Goal: Task Accomplishment & Management: Manage account settings

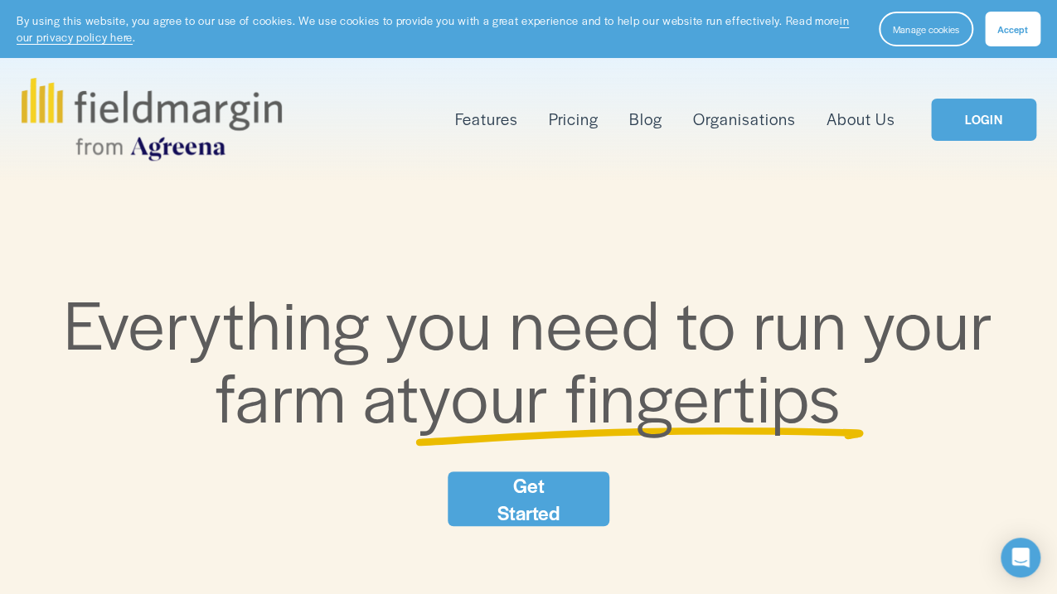
click at [999, 13] on button "Accept" at bounding box center [1013, 29] width 56 height 35
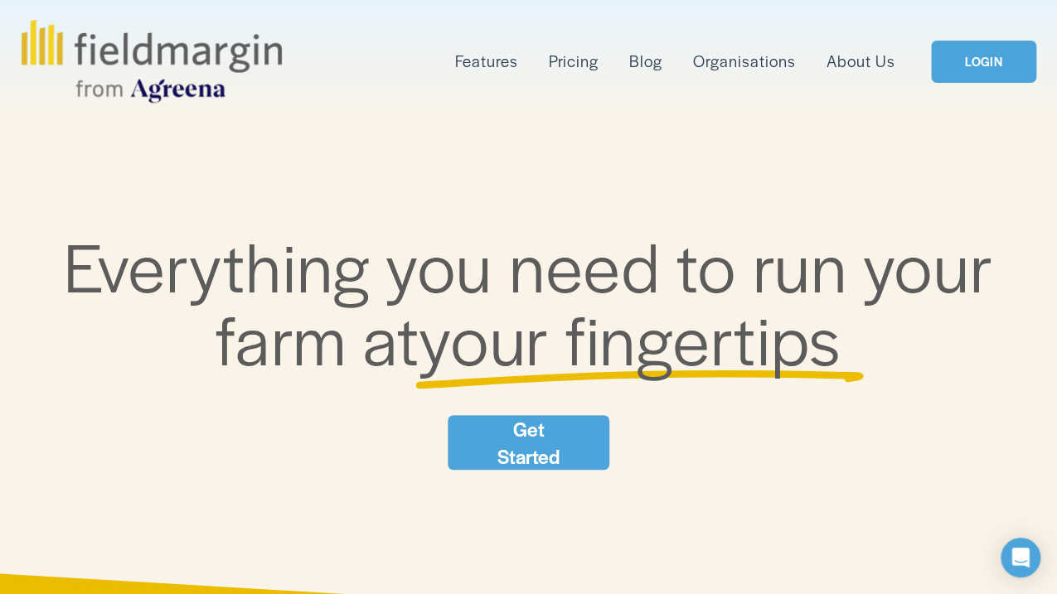
click at [949, 36] on div "Features Mapping Plan Work" at bounding box center [529, 61] width 1014 height 83
click at [958, 51] on link "LOGIN" at bounding box center [983, 62] width 104 height 42
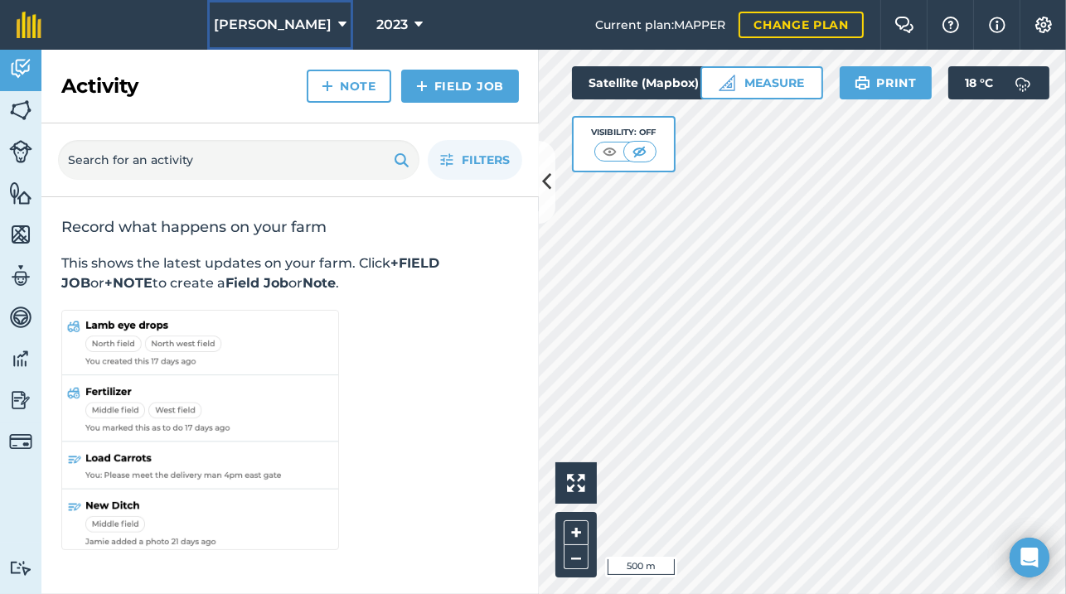
click at [274, 8] on button "Jack Elliot" at bounding box center [280, 25] width 146 height 50
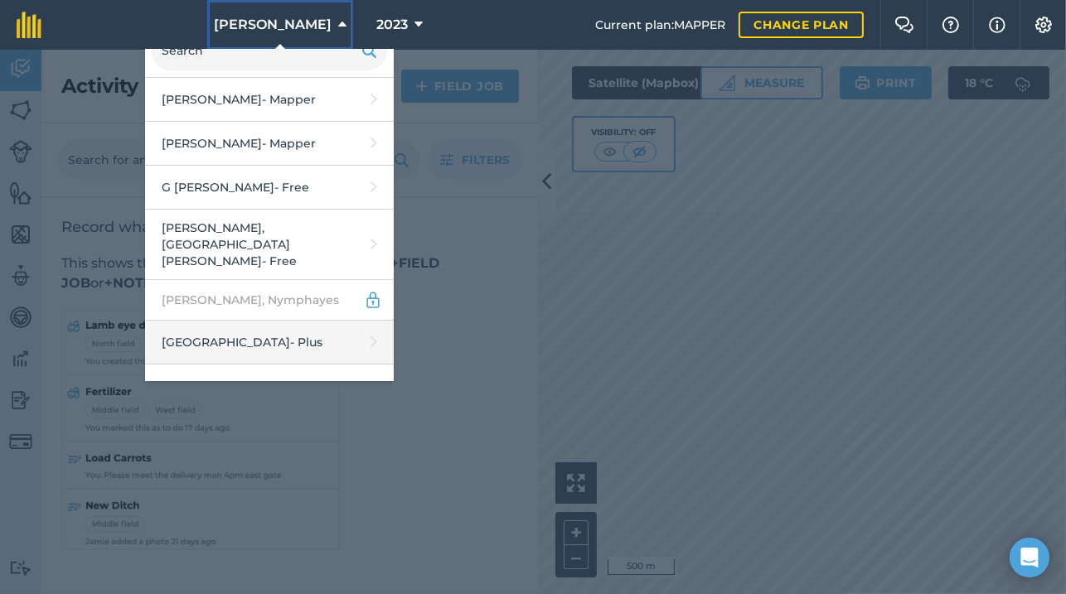
scroll to position [191, 0]
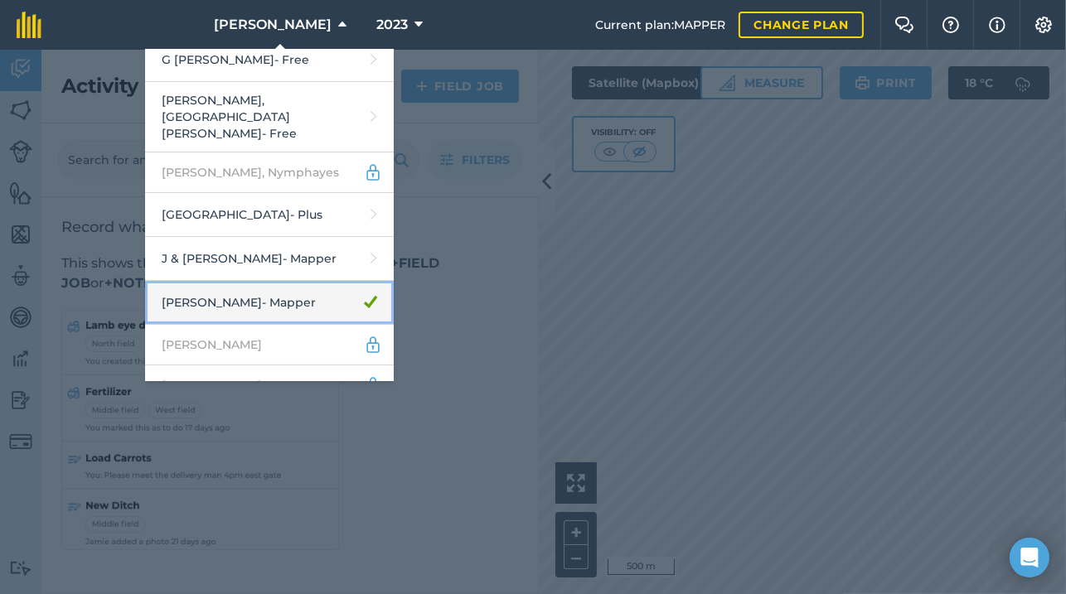
click at [265, 288] on link "Jack Elliot - Mapper" at bounding box center [269, 303] width 249 height 44
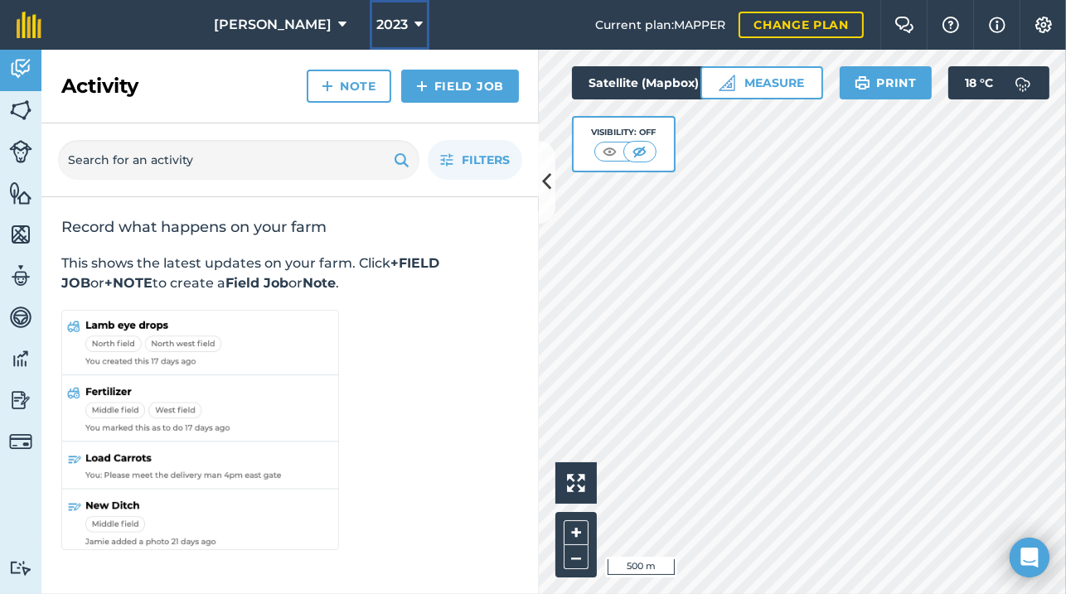
click at [381, 41] on button "2023" at bounding box center [400, 25] width 60 height 50
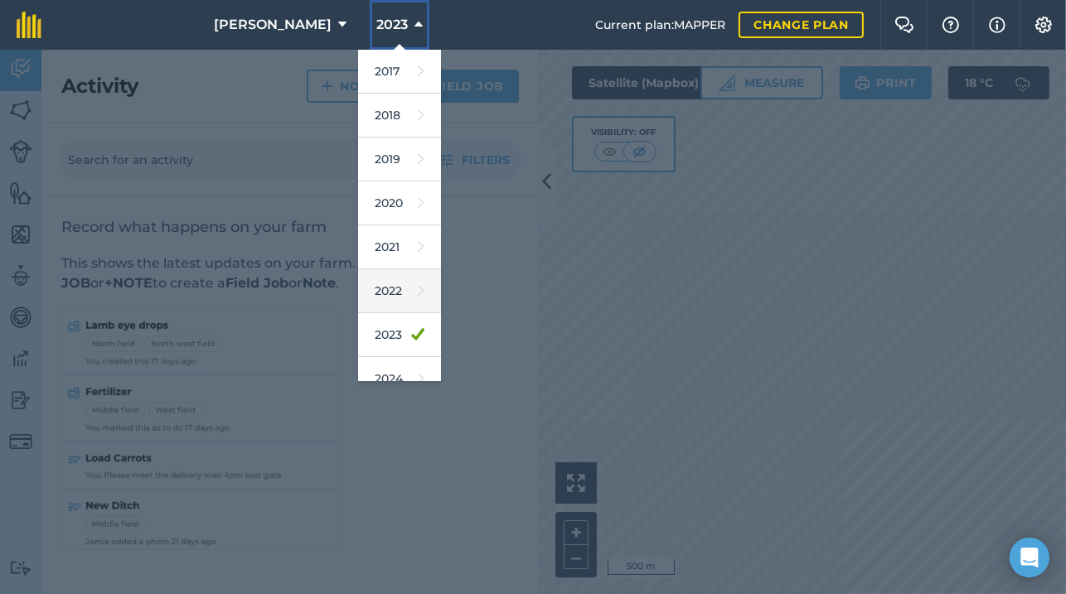
scroll to position [127, 0]
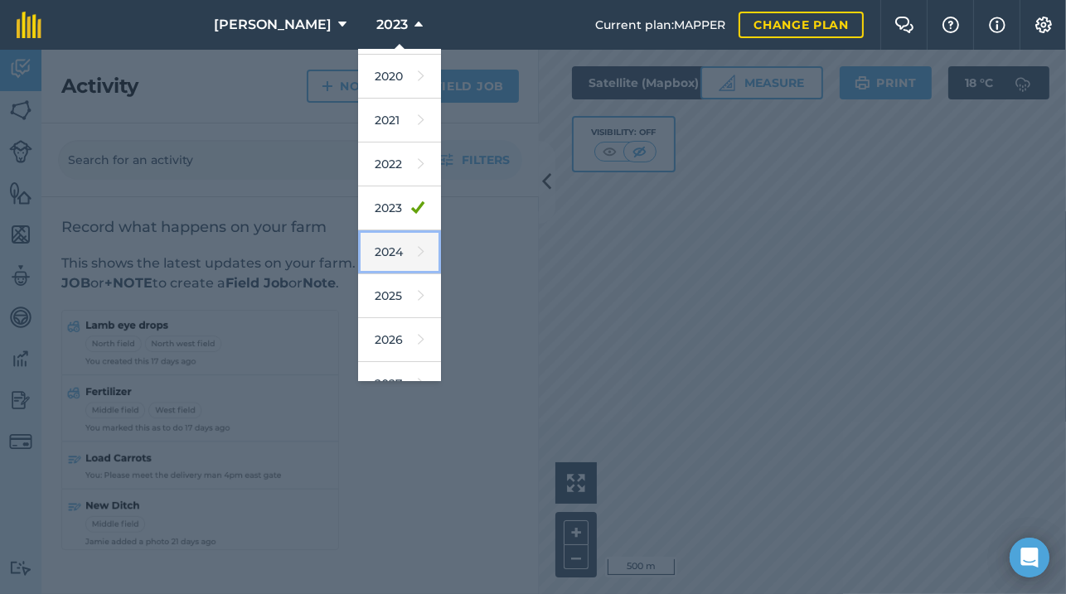
click at [380, 243] on link "2024" at bounding box center [399, 252] width 83 height 44
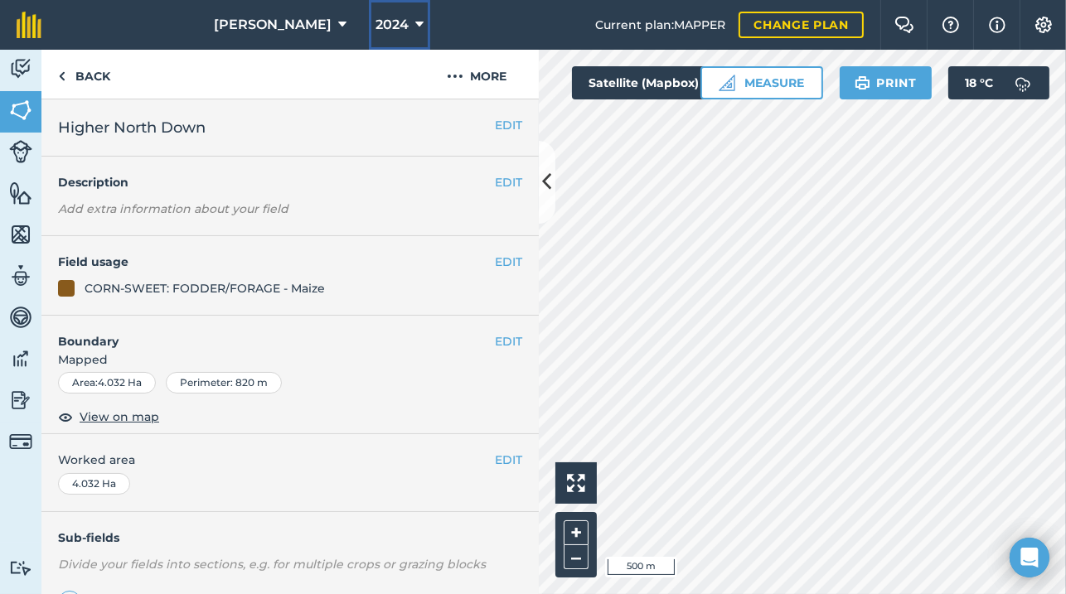
click at [380, 5] on button "2024" at bounding box center [399, 25] width 61 height 50
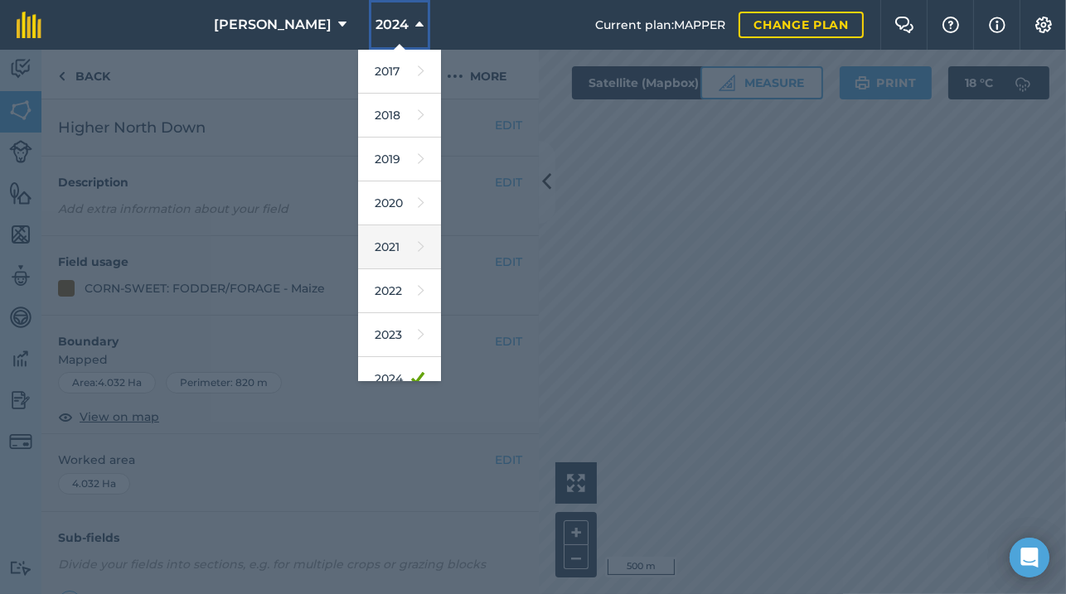
scroll to position [127, 0]
click at [369, 276] on link "2025" at bounding box center [399, 296] width 83 height 44
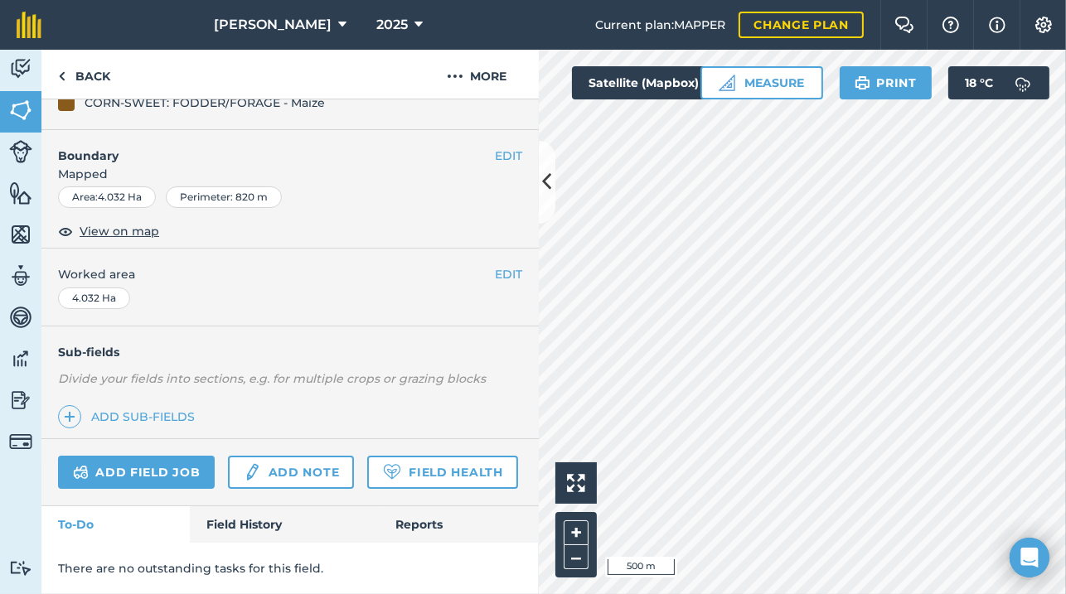
scroll to position [0, 0]
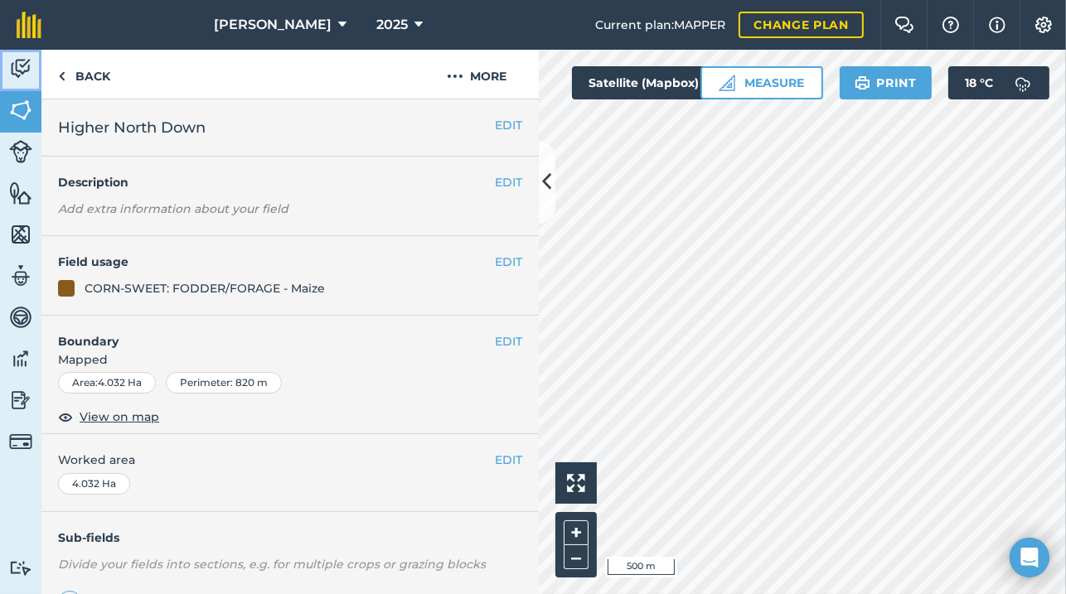
click at [35, 62] on link "Activity" at bounding box center [20, 70] width 41 height 41
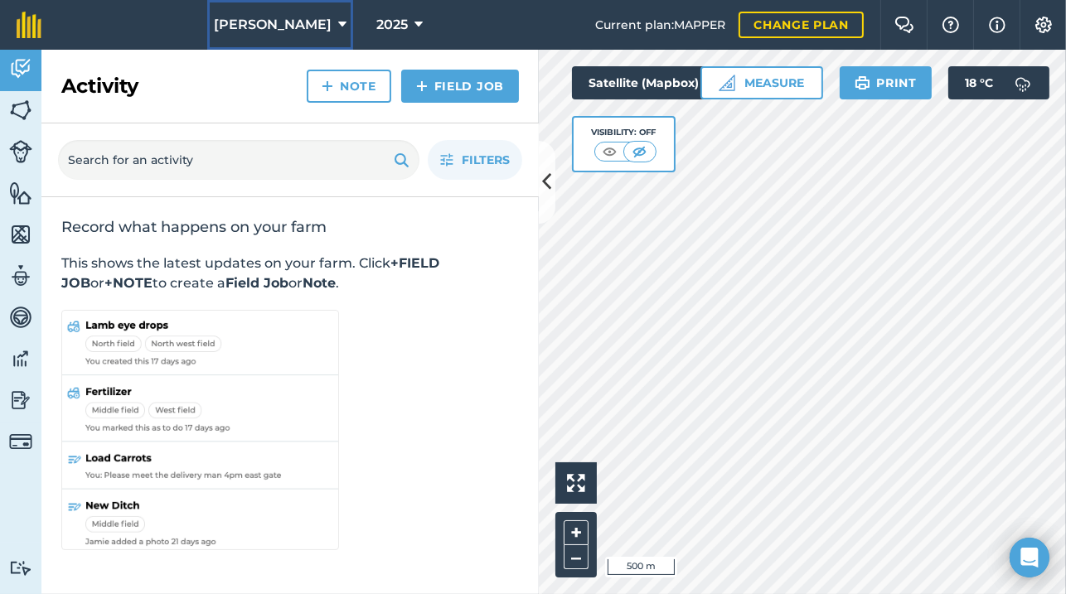
click at [338, 25] on icon at bounding box center [342, 25] width 8 height 20
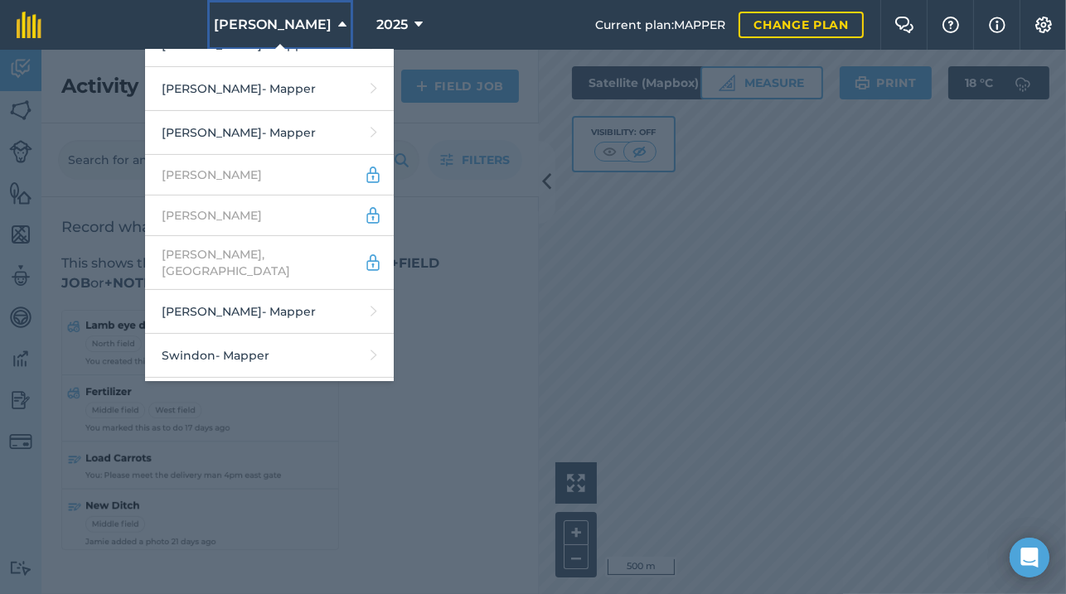
scroll to position [657, 0]
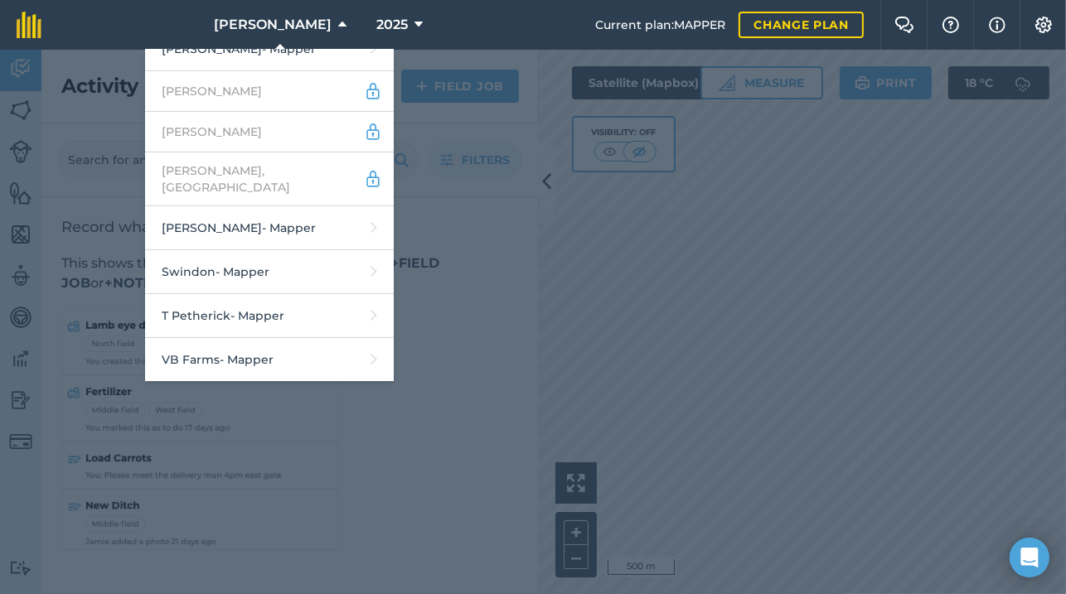
click at [365, 489] on div at bounding box center [533, 322] width 1066 height 544
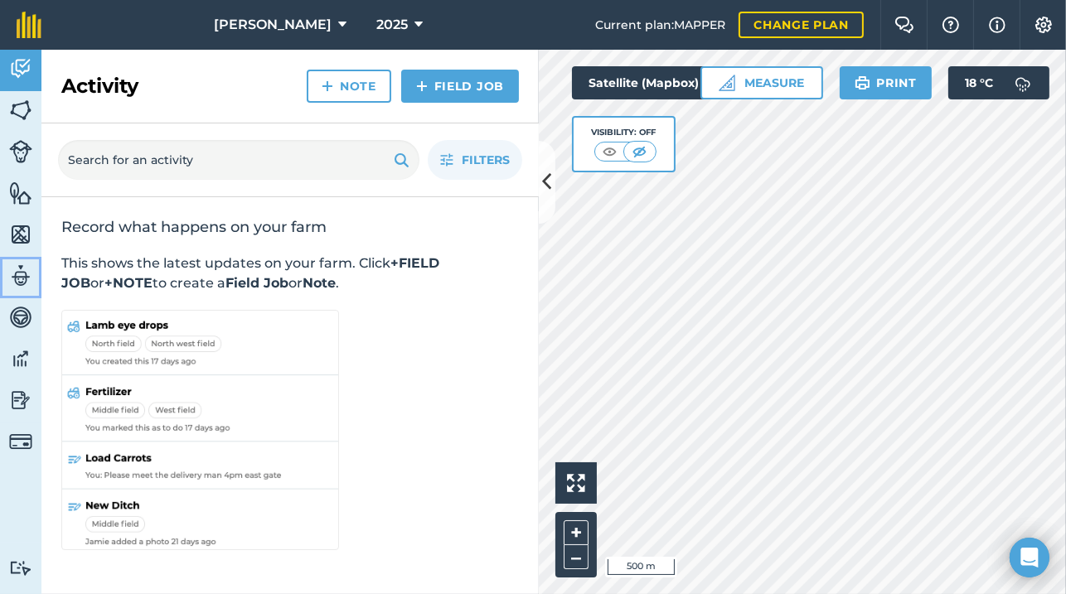
click at [13, 282] on img at bounding box center [20, 276] width 23 height 25
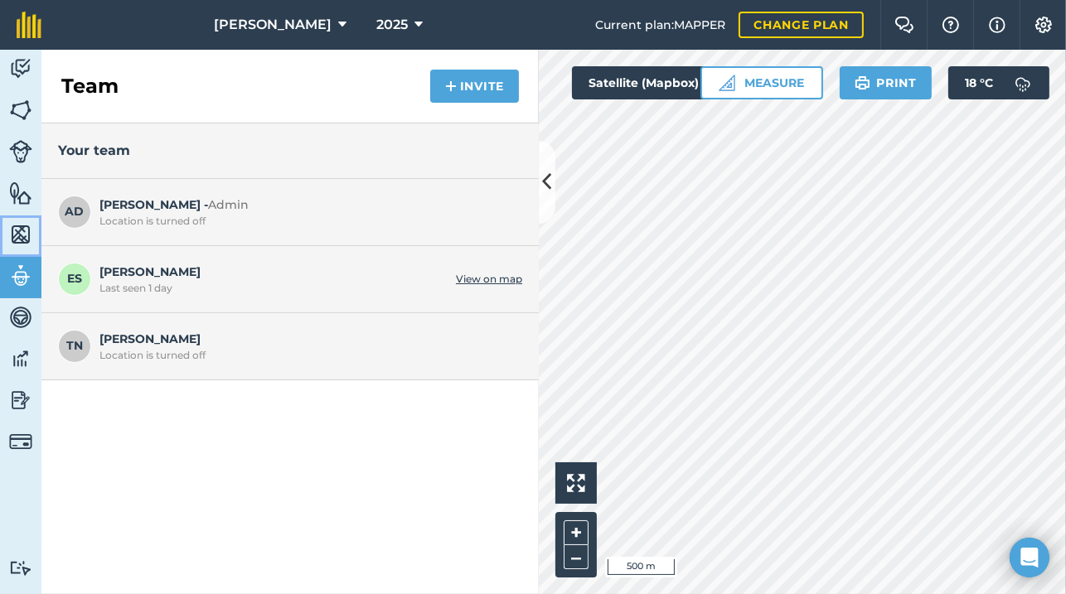
click at [11, 217] on link "Maps" at bounding box center [20, 235] width 41 height 41
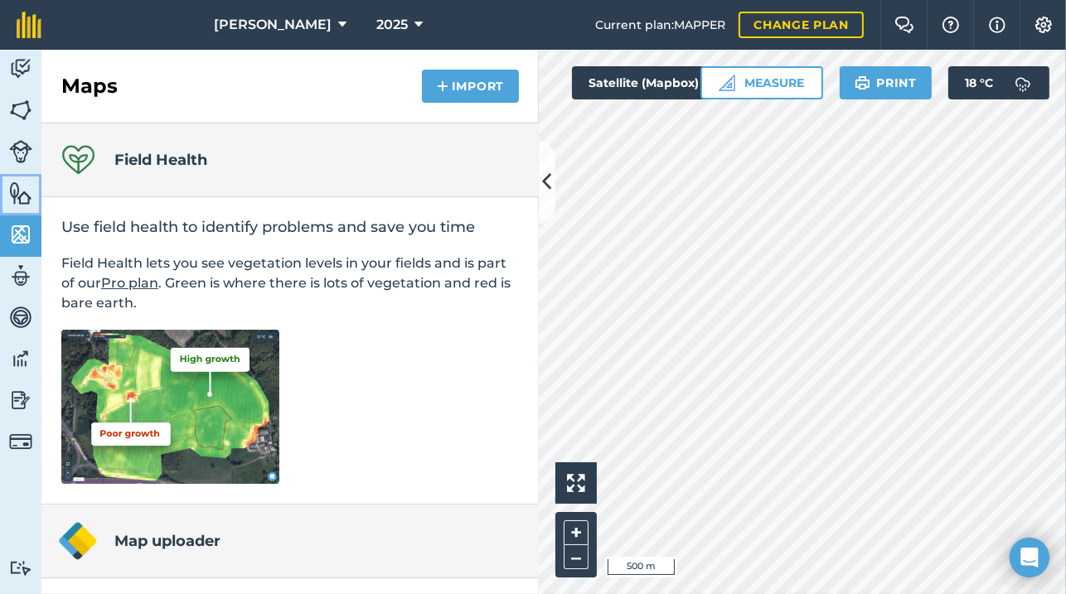
click at [31, 174] on link "Features" at bounding box center [20, 194] width 41 height 41
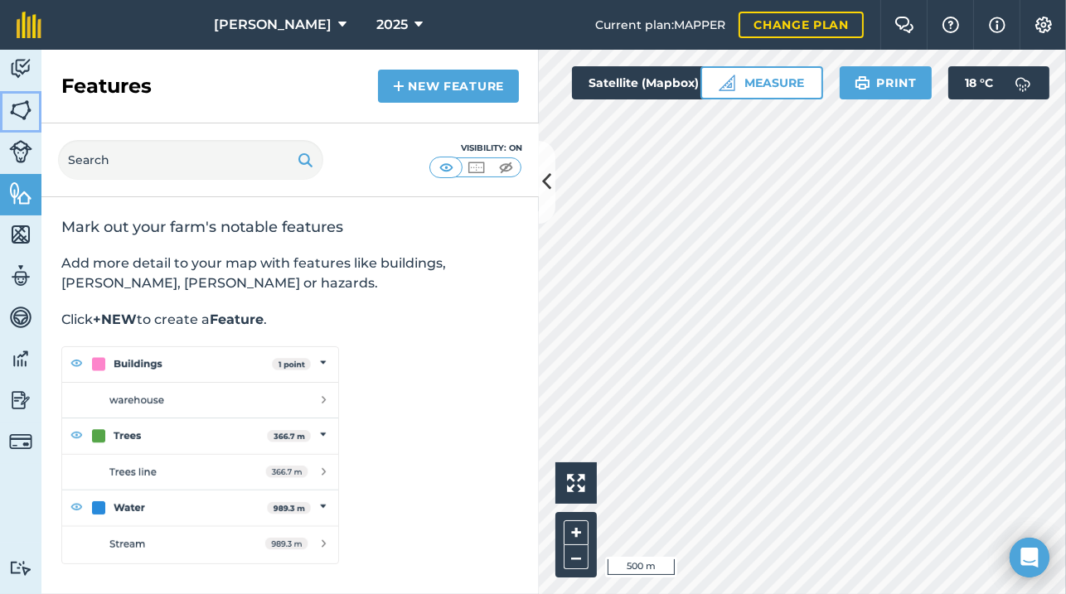
click at [26, 116] on img at bounding box center [20, 110] width 23 height 25
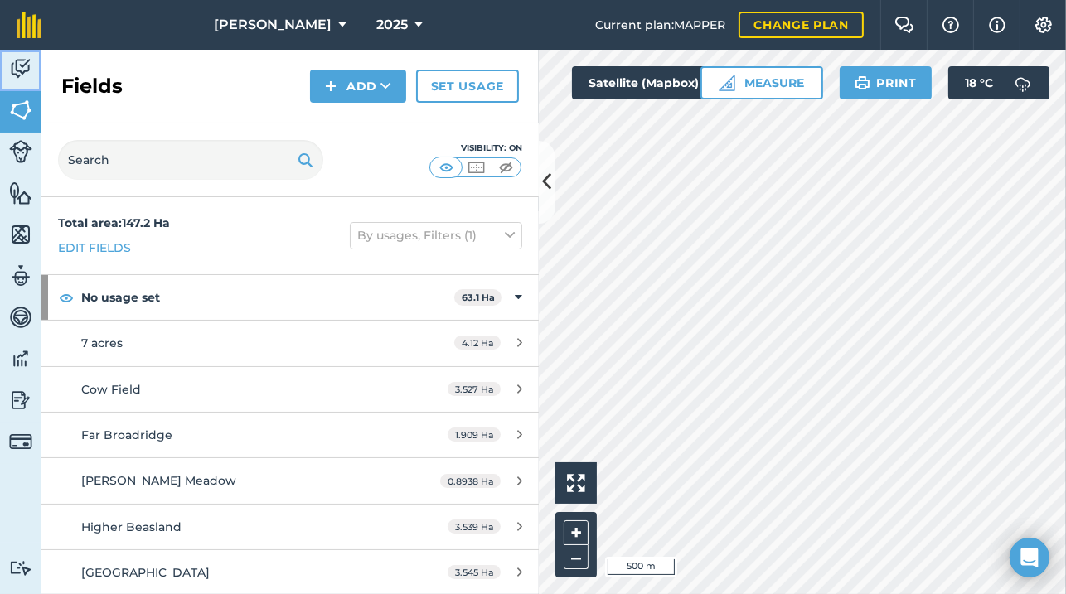
click at [31, 83] on link "Activity" at bounding box center [20, 70] width 41 height 41
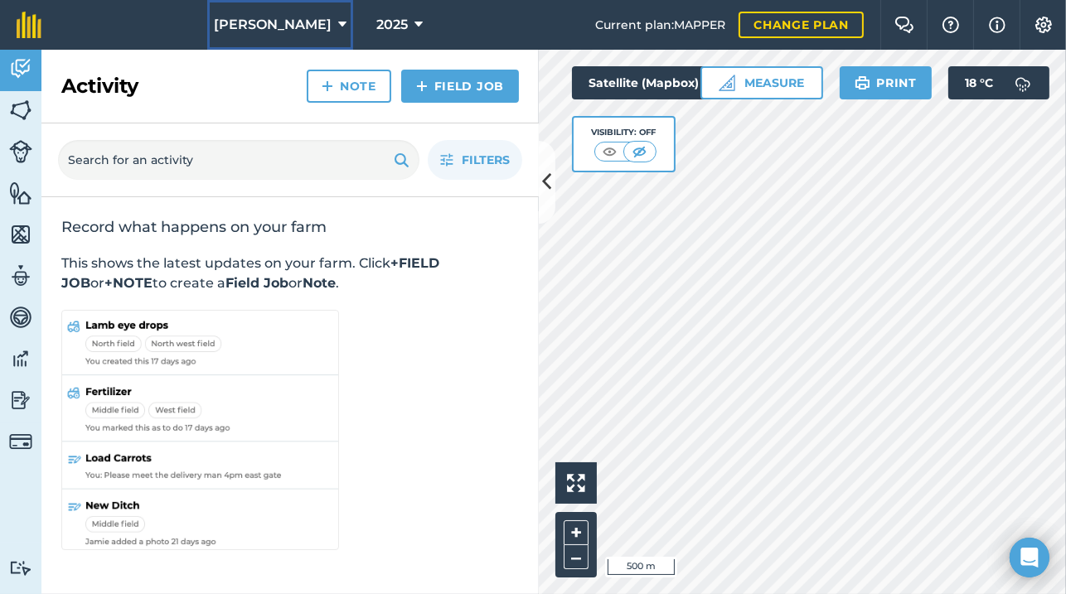
click at [311, 26] on button "Jack Elliot" at bounding box center [280, 25] width 146 height 50
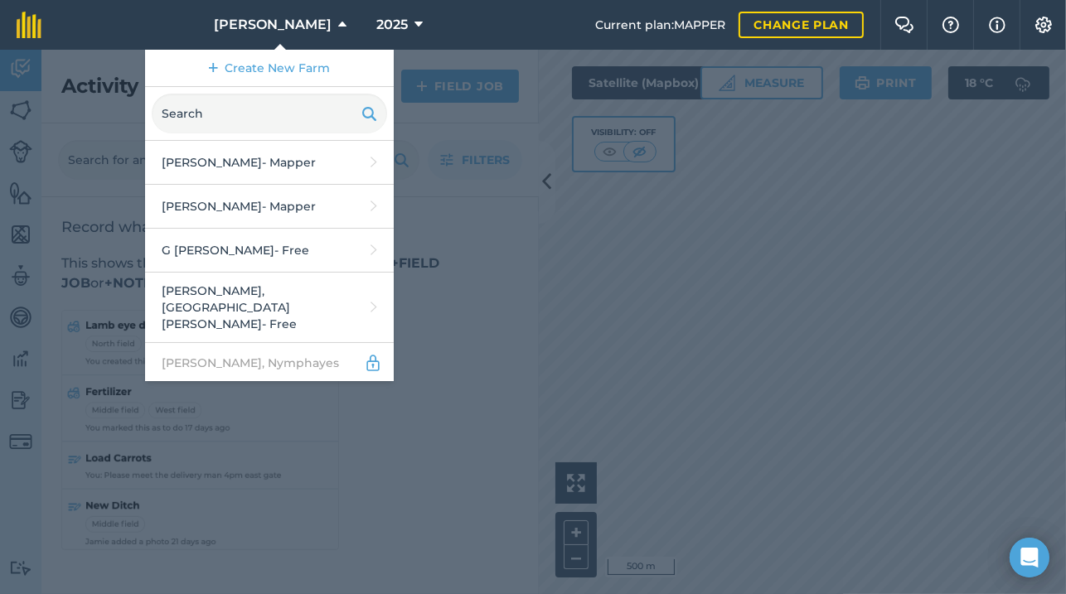
click at [686, 274] on div at bounding box center [533, 322] width 1066 height 544
